Goal: Task Accomplishment & Management: Use online tool/utility

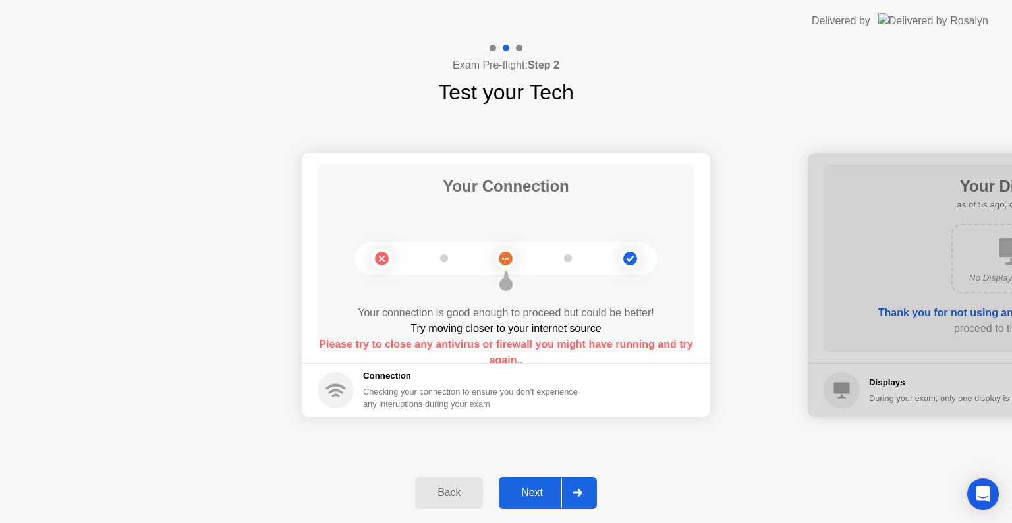
click at [540, 479] on button "Next" at bounding box center [548, 493] width 98 height 32
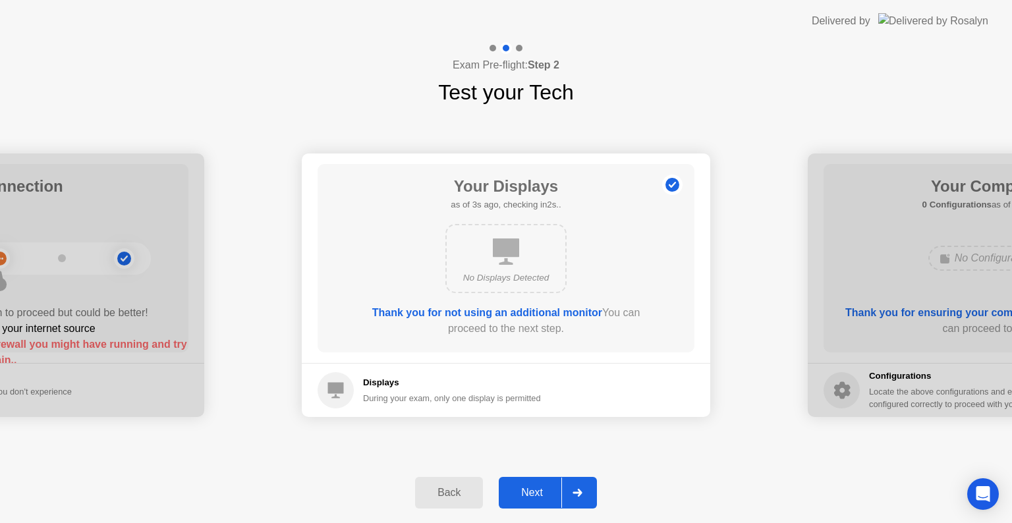
click at [540, 479] on button "Next" at bounding box center [548, 493] width 98 height 32
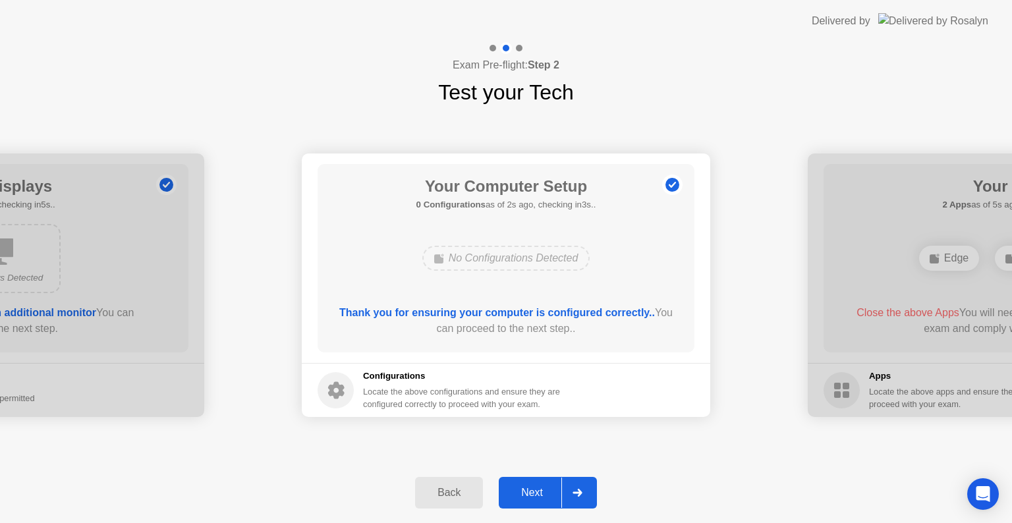
click at [540, 479] on button "Next" at bounding box center [548, 493] width 98 height 32
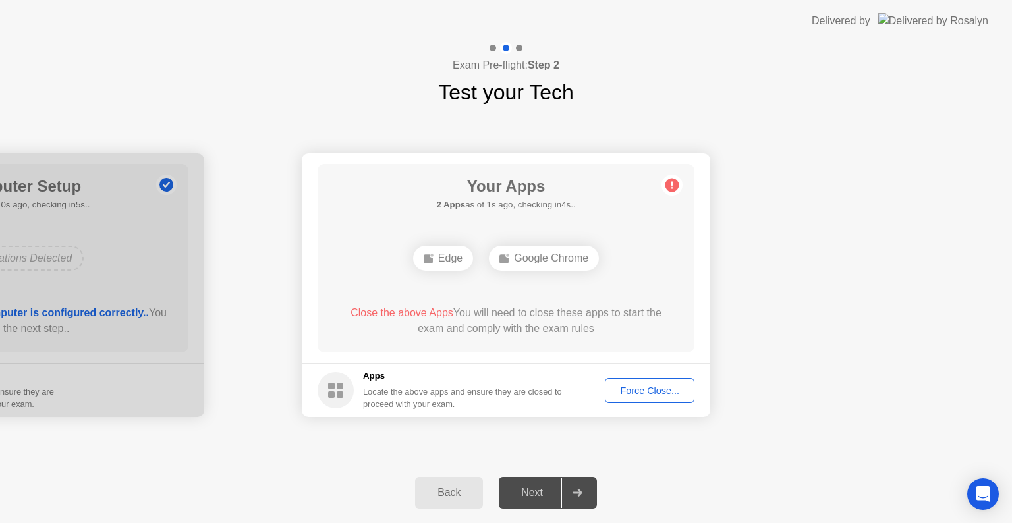
click at [563, 372] on h5 "Apps" at bounding box center [463, 376] width 200 height 13
click at [677, 387] on div "Force Close..." at bounding box center [650, 391] width 80 height 11
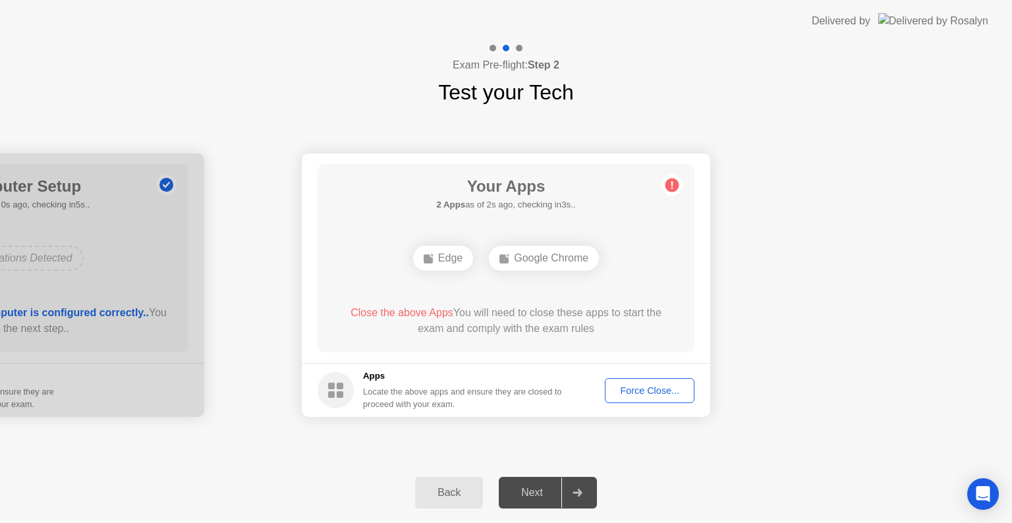
click at [602, 302] on div "Your Apps 2 Apps as of 2s ago, checking in3s.. Edge Google Chrome Close the abo…" at bounding box center [506, 258] width 377 height 189
click at [622, 386] on div "Force Close..." at bounding box center [650, 391] width 80 height 11
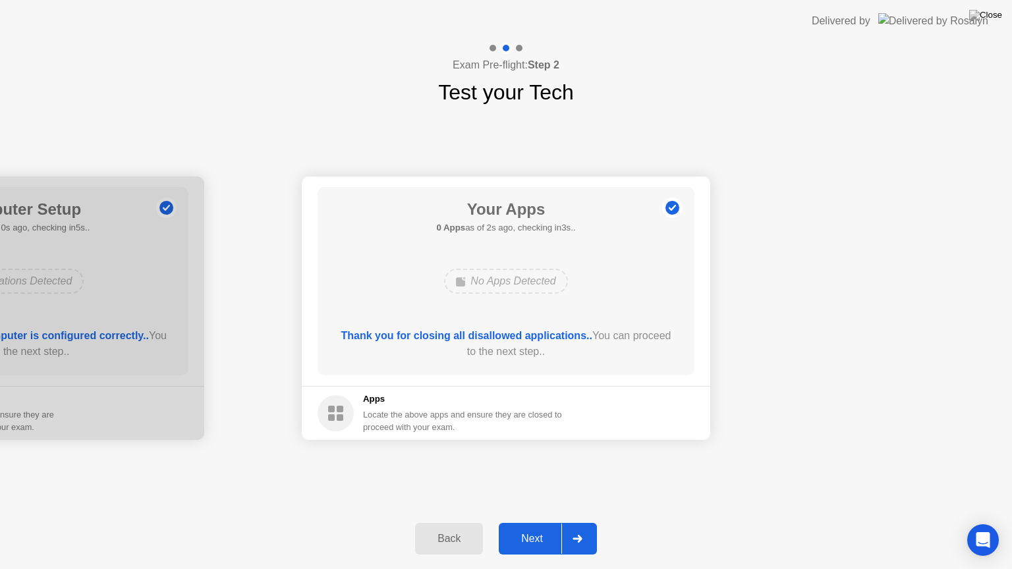
click at [527, 523] on div "Next" at bounding box center [532, 539] width 59 height 12
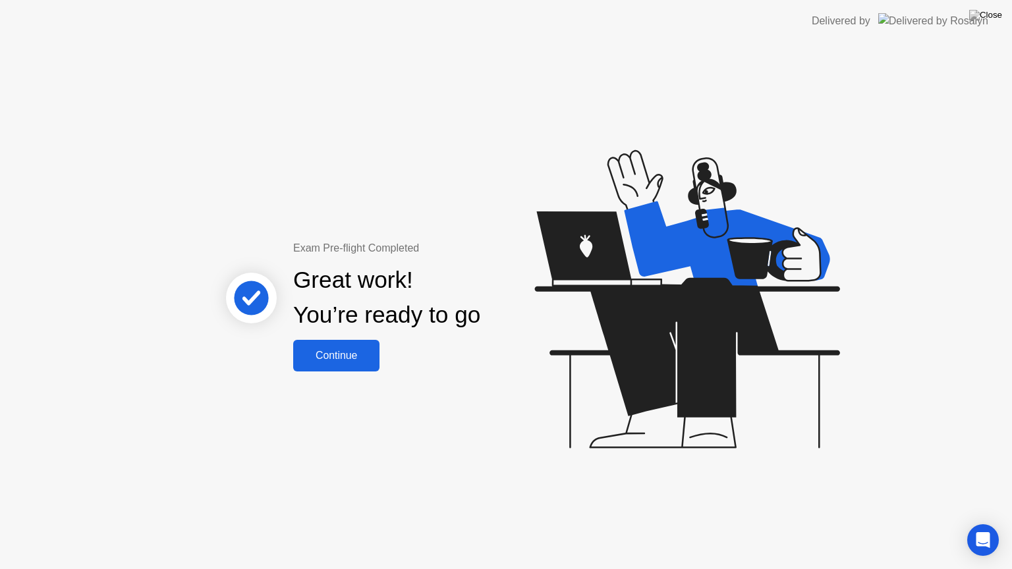
click at [310, 354] on div "Continue" at bounding box center [336, 356] width 78 height 12
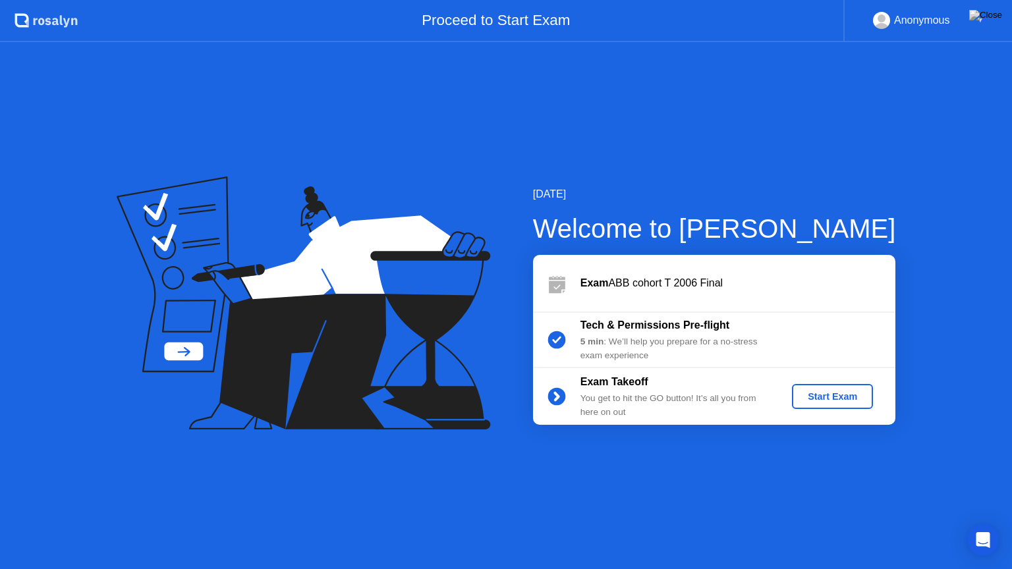
click at [815, 401] on div "Start Exam" at bounding box center [833, 397] width 71 height 11
